Goal: Book appointment/travel/reservation

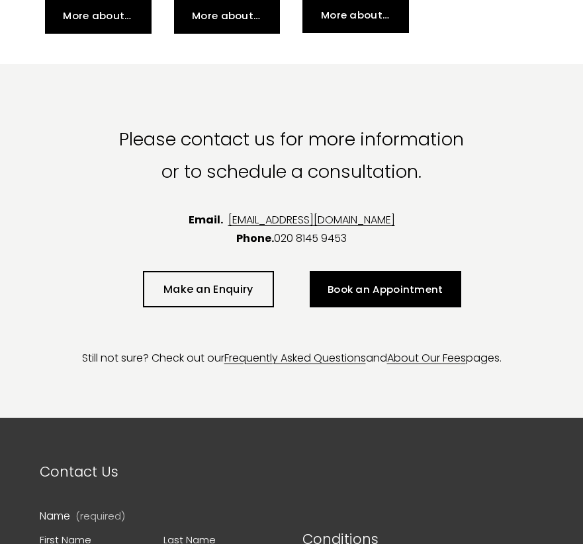
scroll to position [2718, 5]
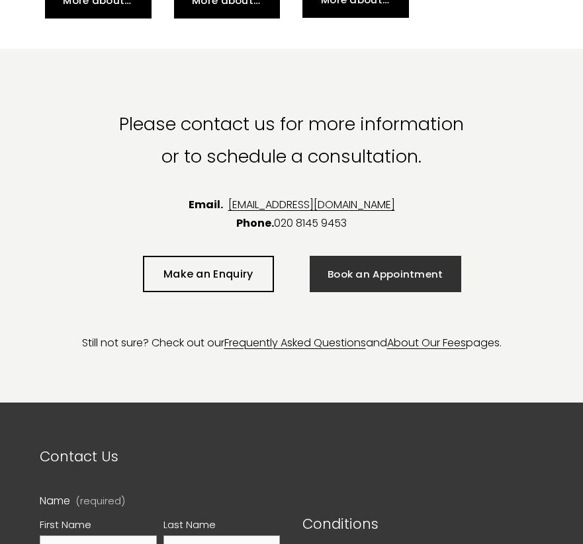
click at [380, 290] on link "Book an Appointment" at bounding box center [385, 274] width 152 height 36
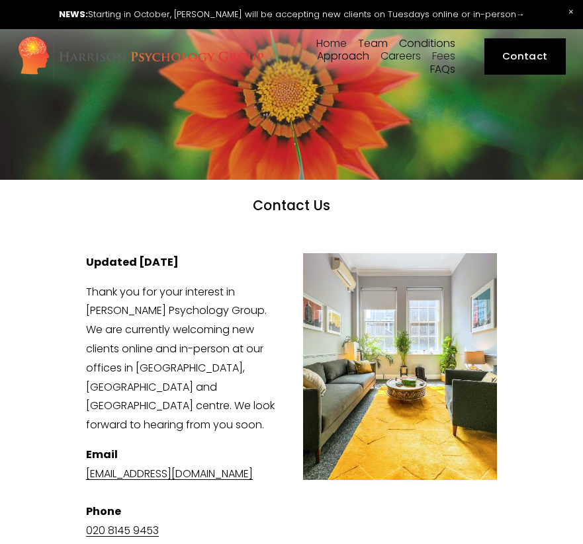
click at [0, 0] on span "[PERSON_NAME]" at bounding box center [0, 0] width 0 height 0
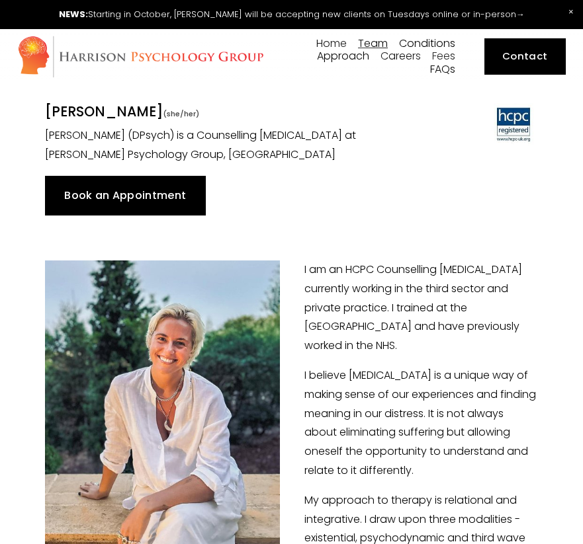
click at [168, 199] on link "Book an Appointment" at bounding box center [125, 196] width 161 height 40
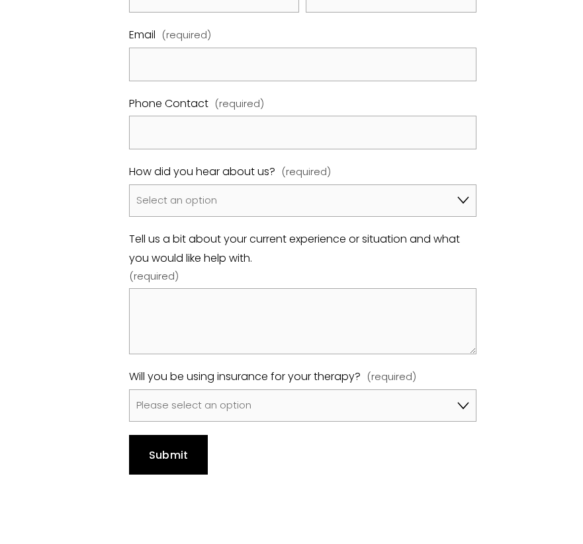
scroll to position [897, 0]
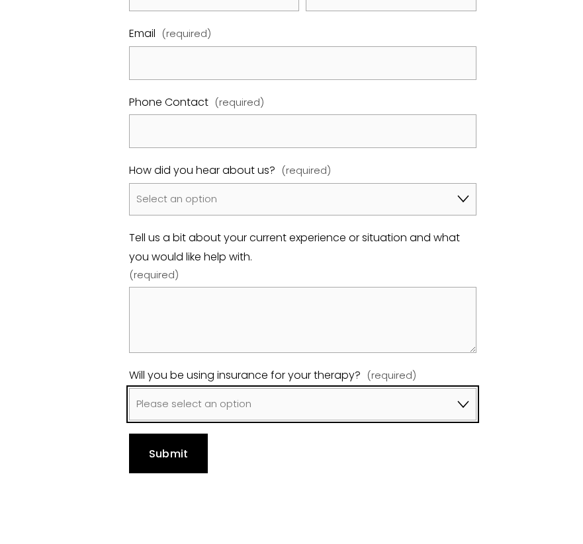
click at [213, 410] on select "Please select an option No, I won't be using insurance Yes, I will be using Avi…" at bounding box center [302, 404] width 347 height 32
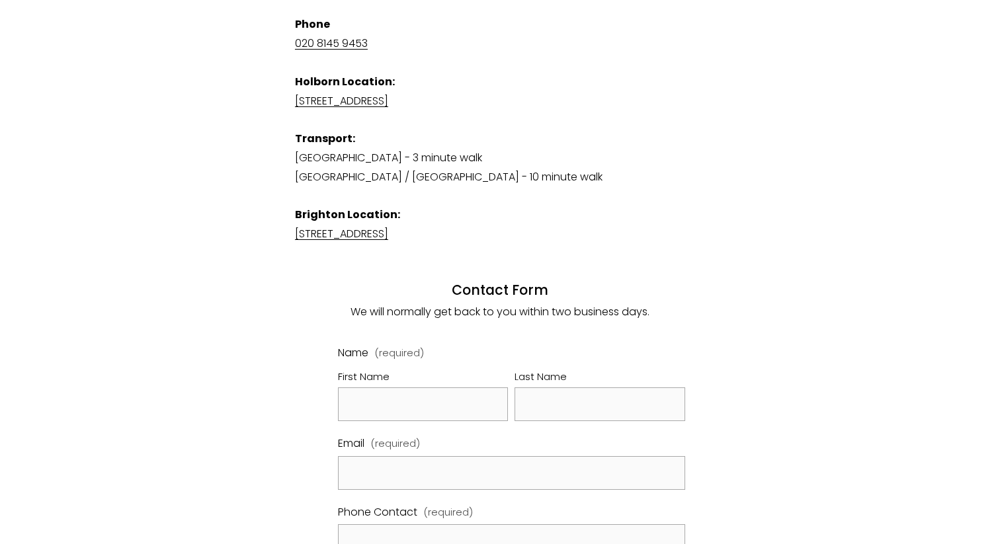
scroll to position [0, 0]
